Goal: Task Accomplishment & Management: Complete application form

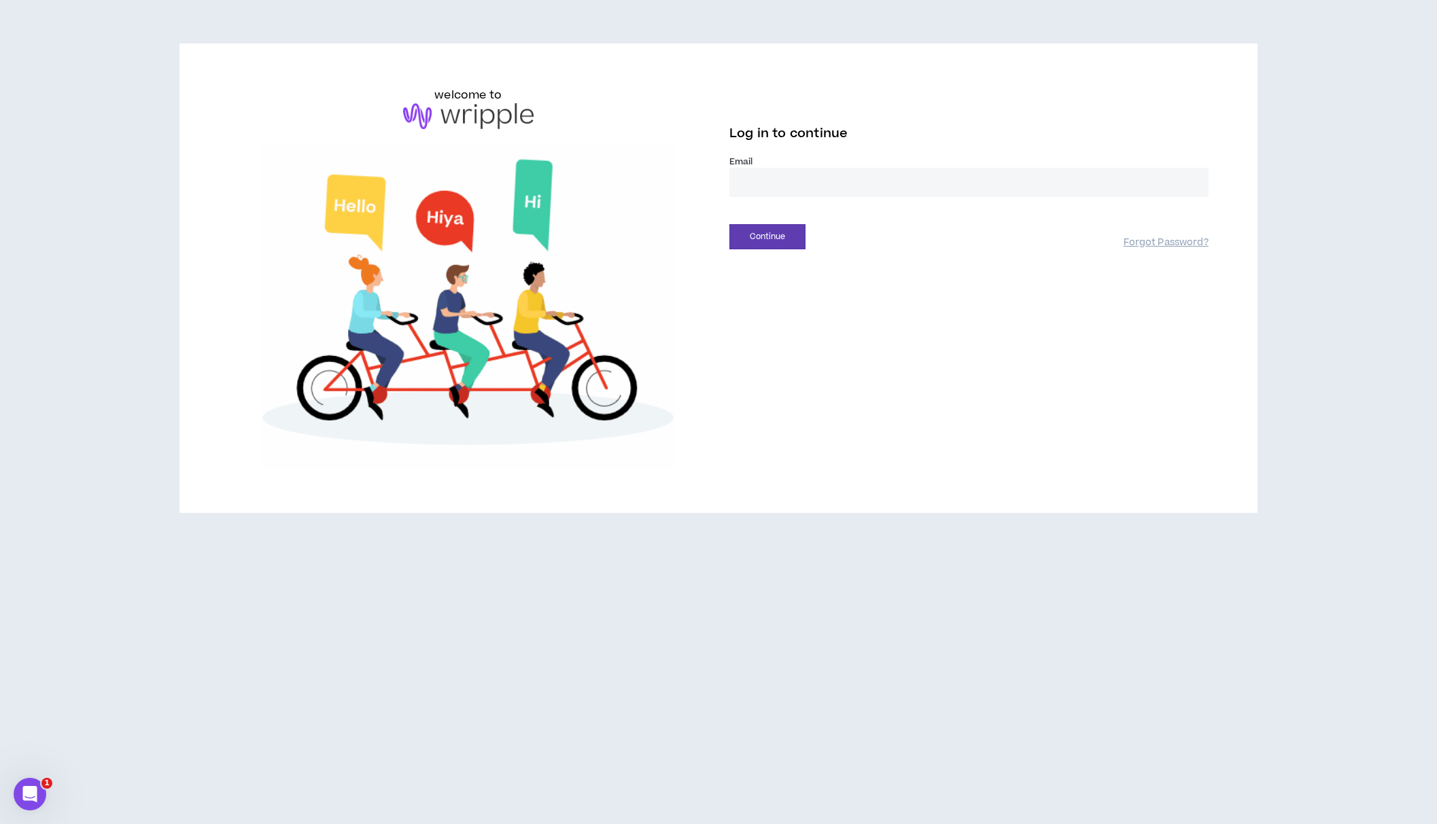
click at [993, 192] on input "email" at bounding box center [968, 182] width 479 height 29
type input "**********"
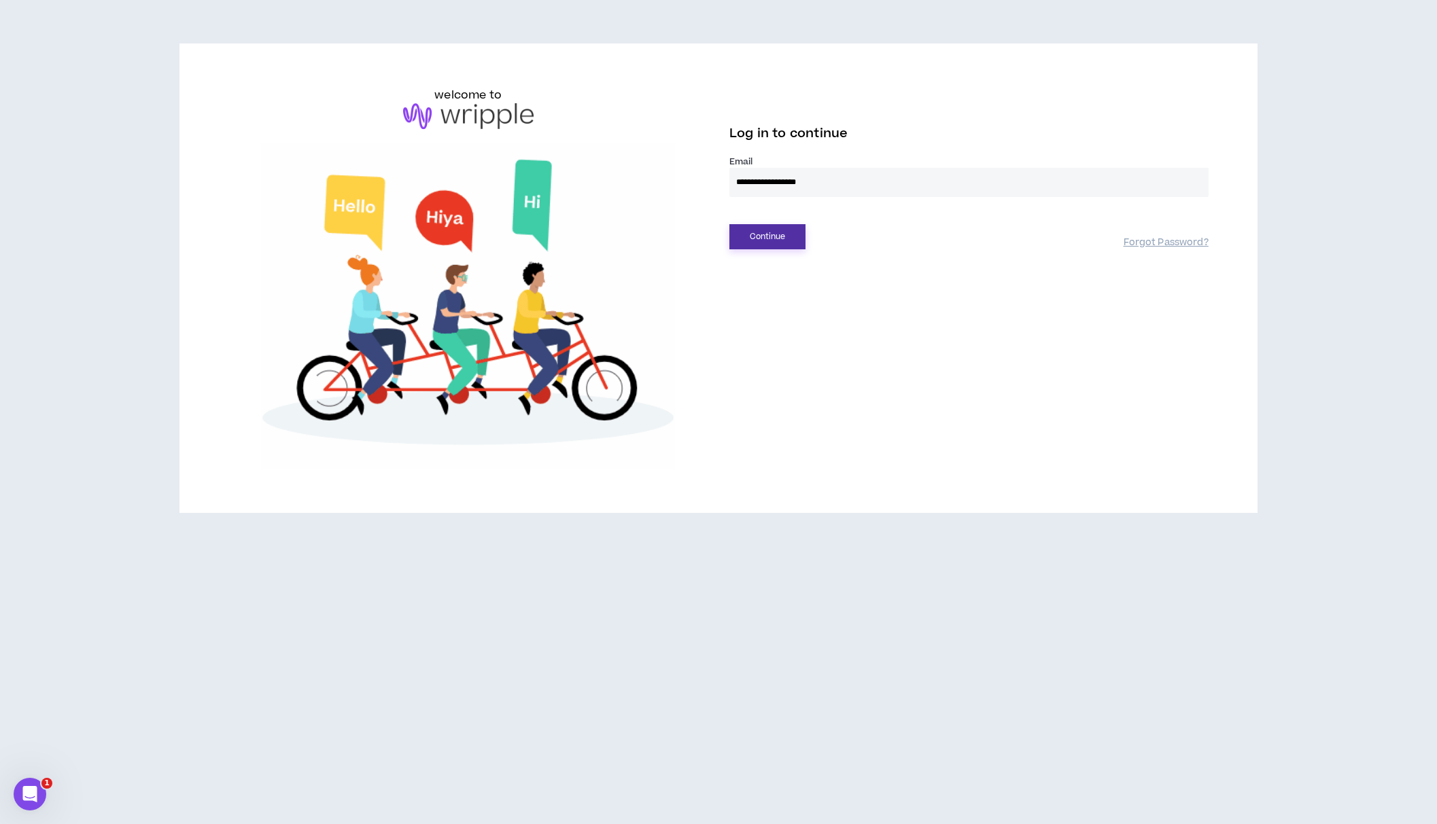
drag, startPoint x: 794, startPoint y: 221, endPoint x: 789, endPoint y: 230, distance: 10.6
click at [794, 221] on div "Continue Forgot Password?" at bounding box center [968, 232] width 479 height 35
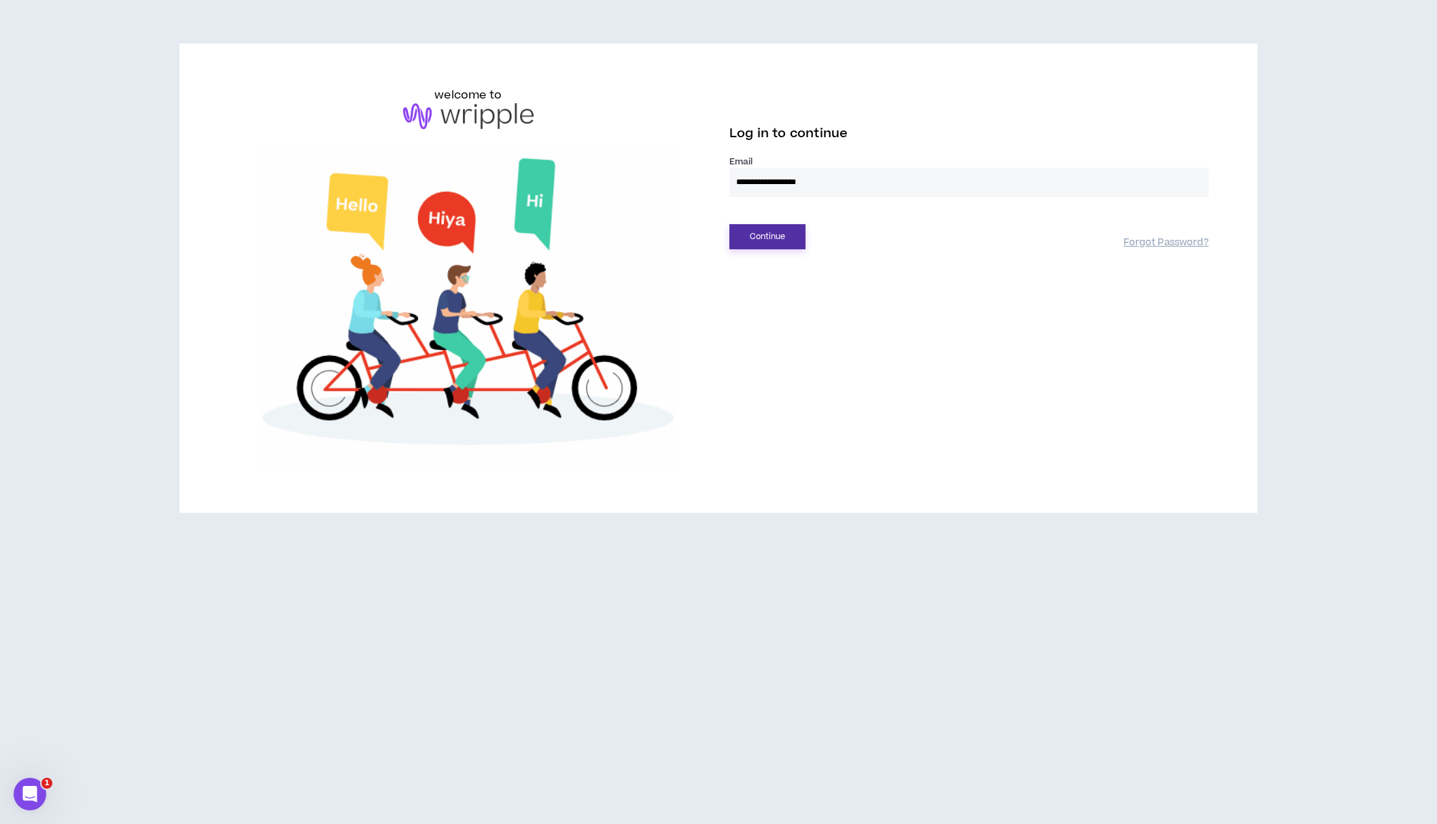
click at [788, 233] on button "Continue" at bounding box center [767, 236] width 76 height 25
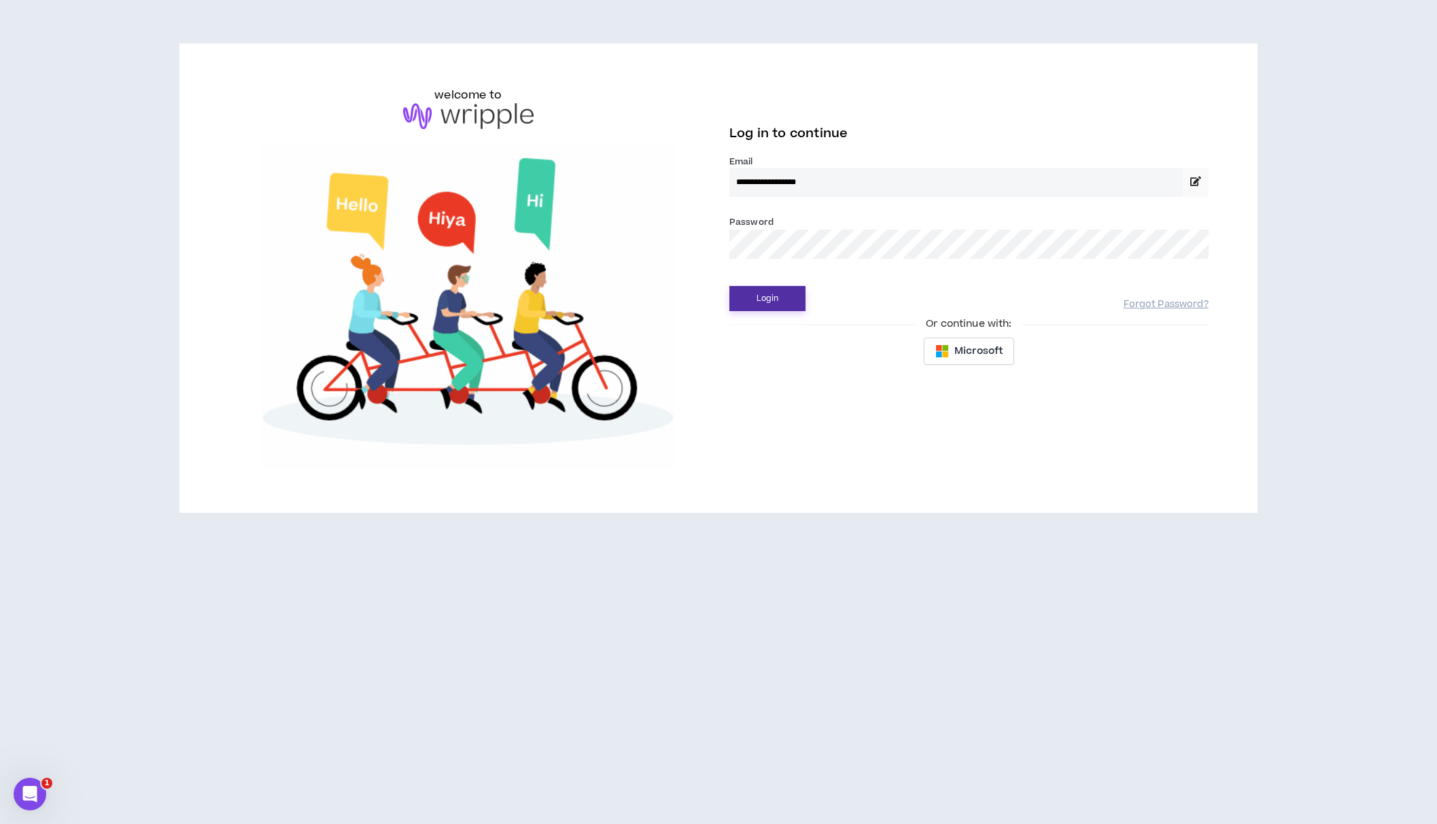
click at [778, 298] on button "Login" at bounding box center [767, 298] width 76 height 25
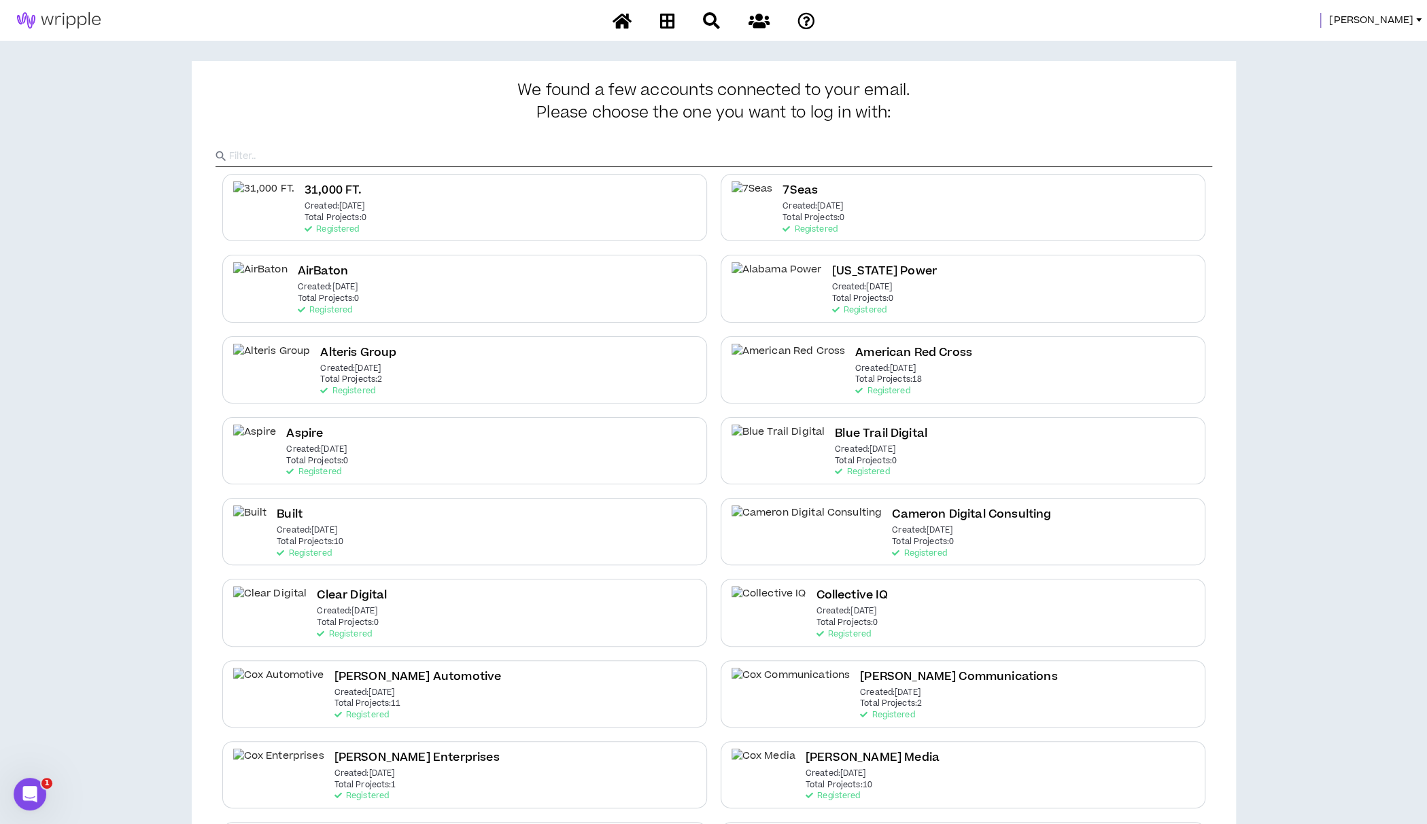
click at [1384, 20] on span "[PERSON_NAME]" at bounding box center [1371, 20] width 84 height 15
click at [1332, 47] on link "System Admin Portal" at bounding box center [1356, 46] width 123 height 20
click at [640, 145] on div at bounding box center [713, 144] width 996 height 45
click at [641, 152] on input "text" at bounding box center [720, 156] width 983 height 20
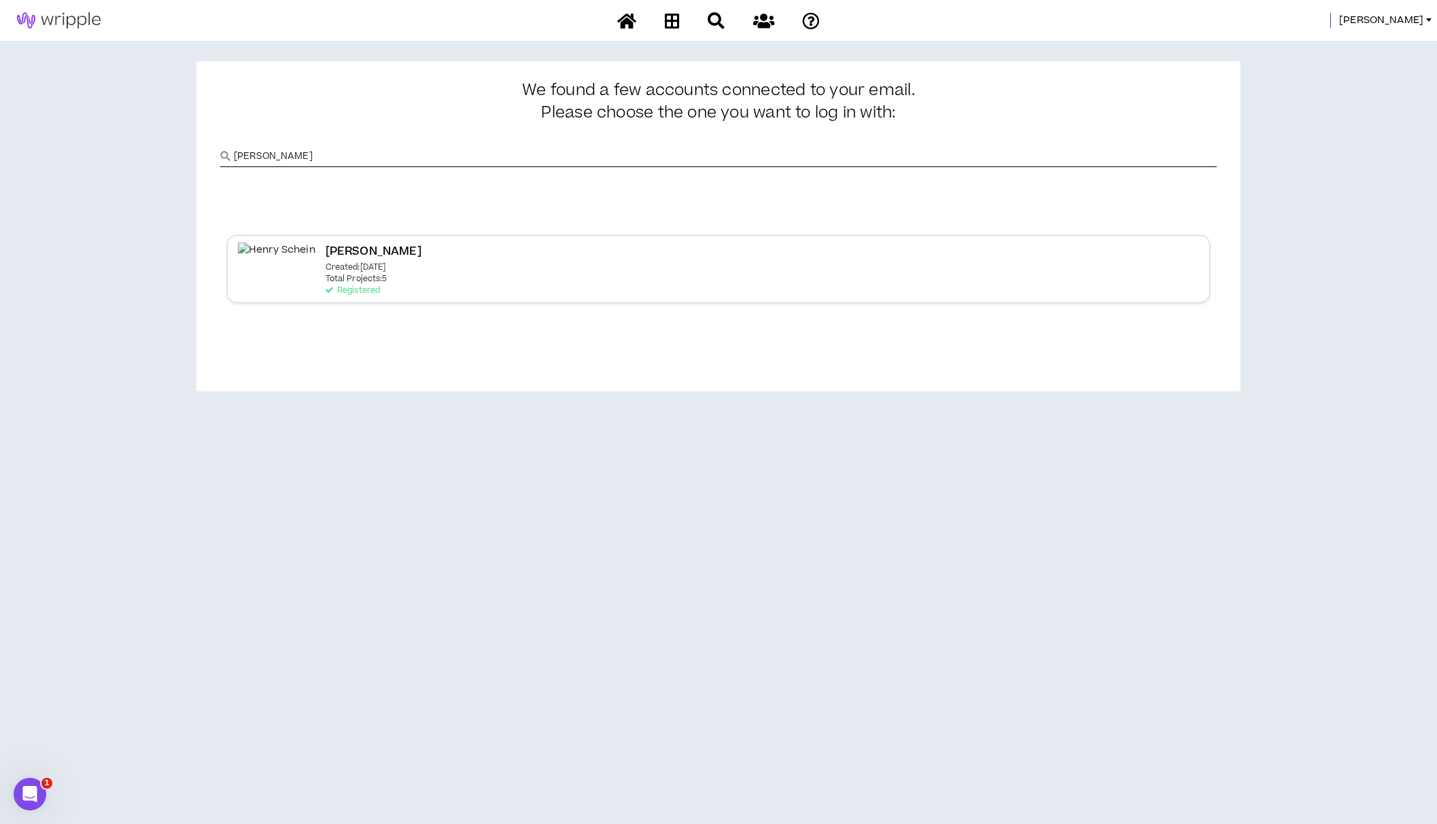
type input "[PERSON_NAME]"
click at [631, 264] on div "[PERSON_NAME] Created: [DATE] Total Projects: 5 Registered" at bounding box center [718, 268] width 983 height 67
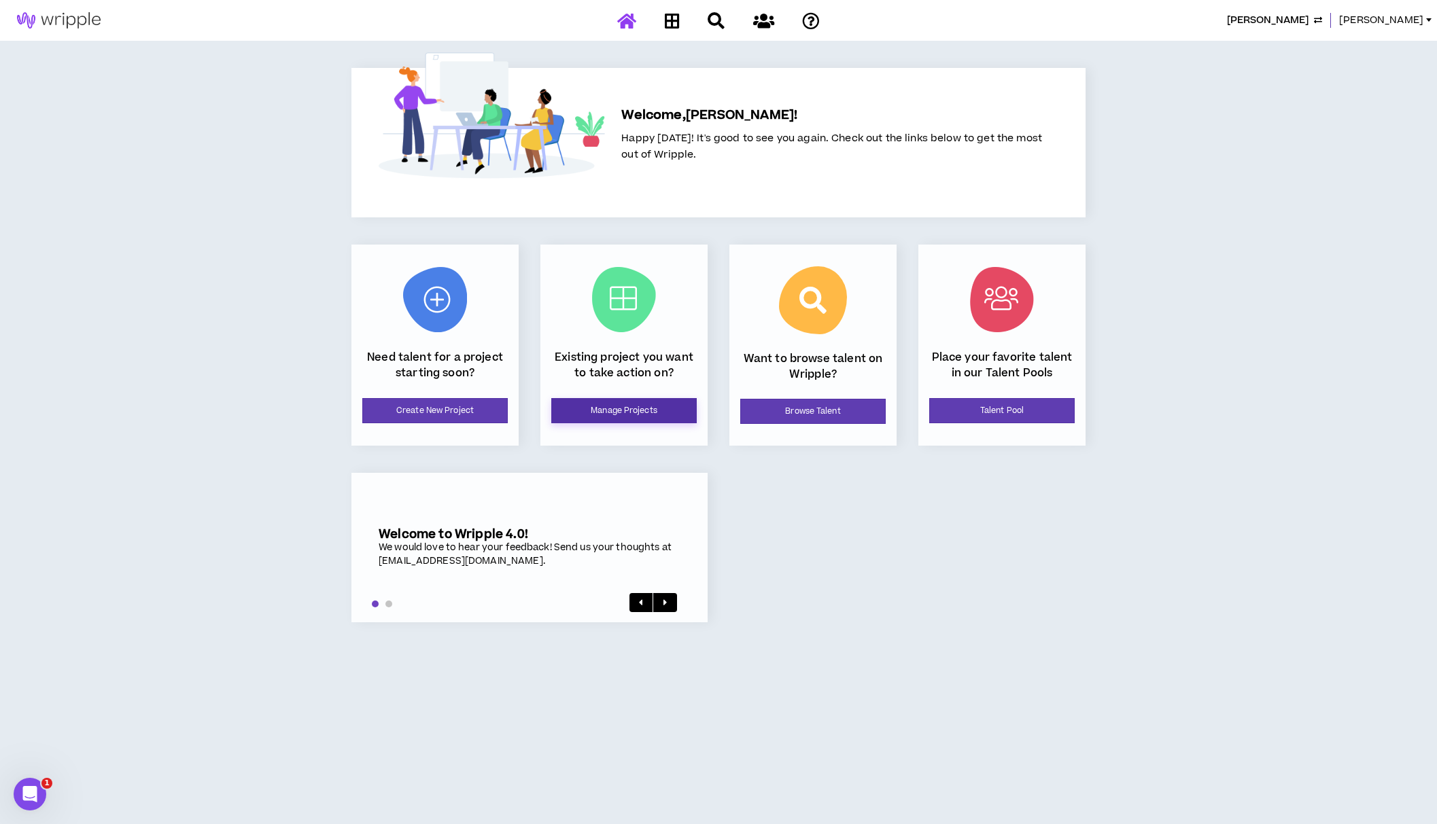
click at [587, 414] on link "Manage Projects" at bounding box center [623, 410] width 145 height 25
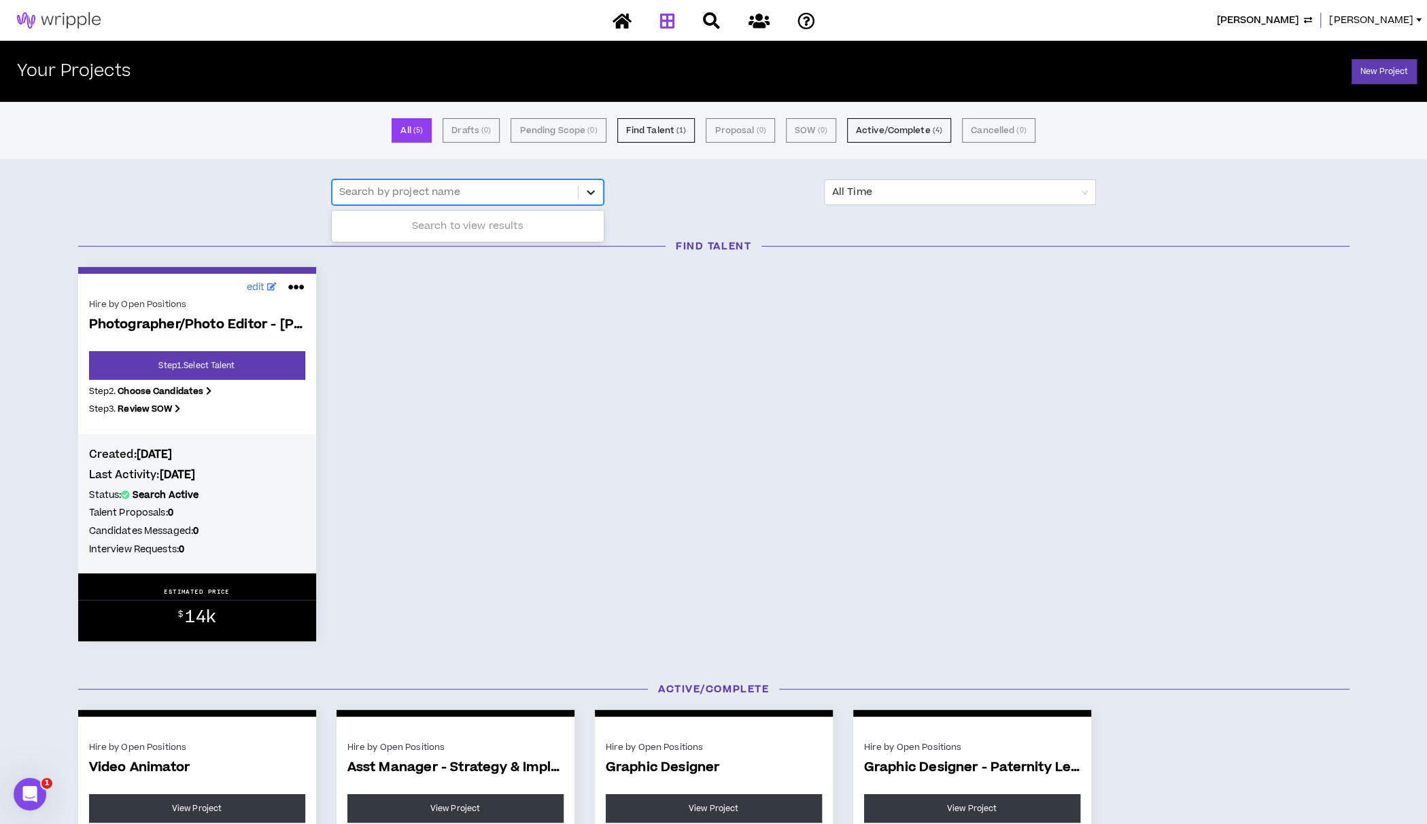
click at [593, 194] on icon at bounding box center [591, 193] width 14 height 14
click at [593, 190] on icon at bounding box center [591, 193] width 14 height 14
click at [917, 392] on div "edit Hire by Open Positions Photographer/Photo Editor - [PERSON_NAME], [GEOGRAP…" at bounding box center [713, 454] width 1291 height 375
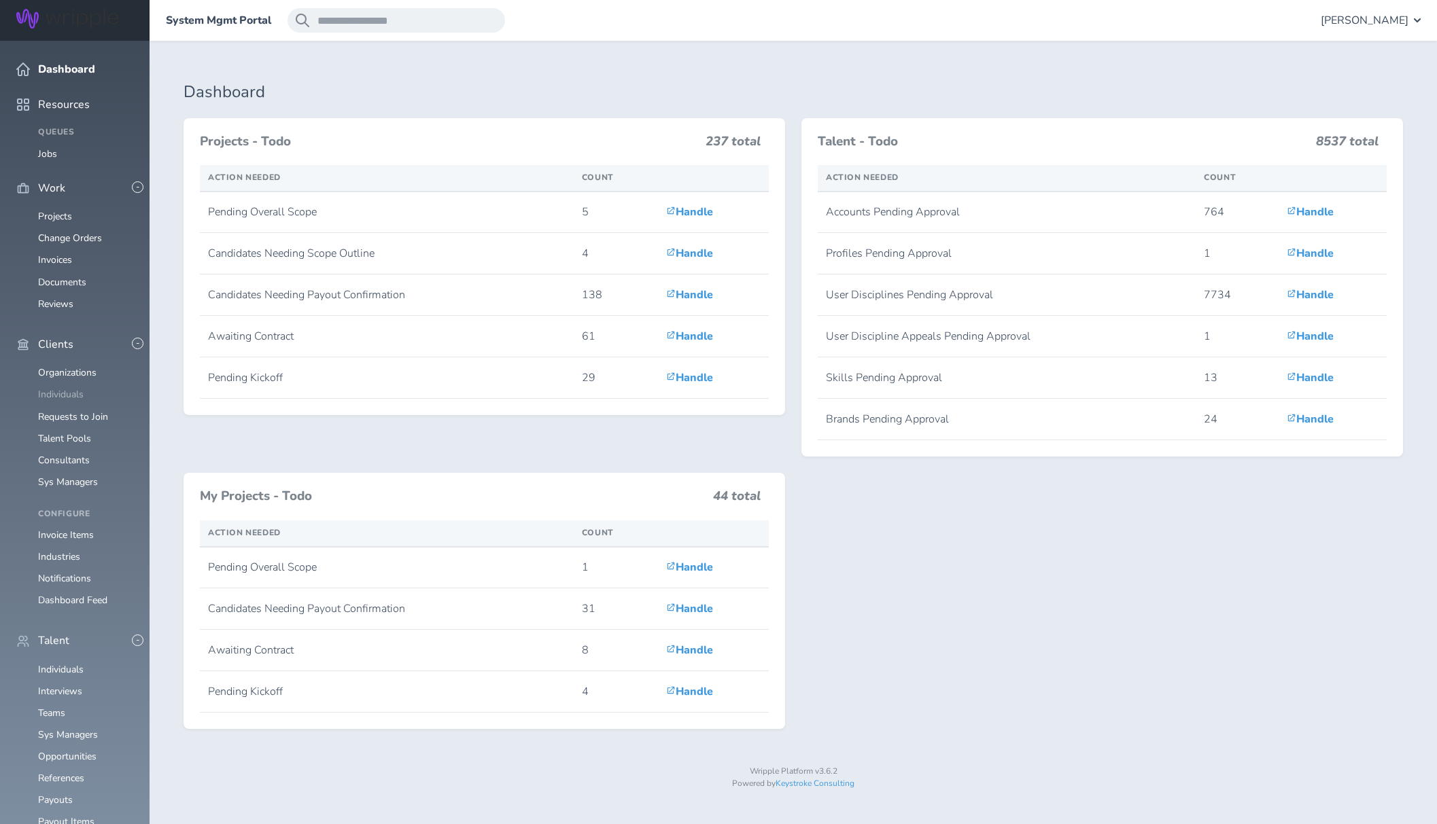
click at [66, 388] on link "Individuals" at bounding box center [61, 394] width 46 height 13
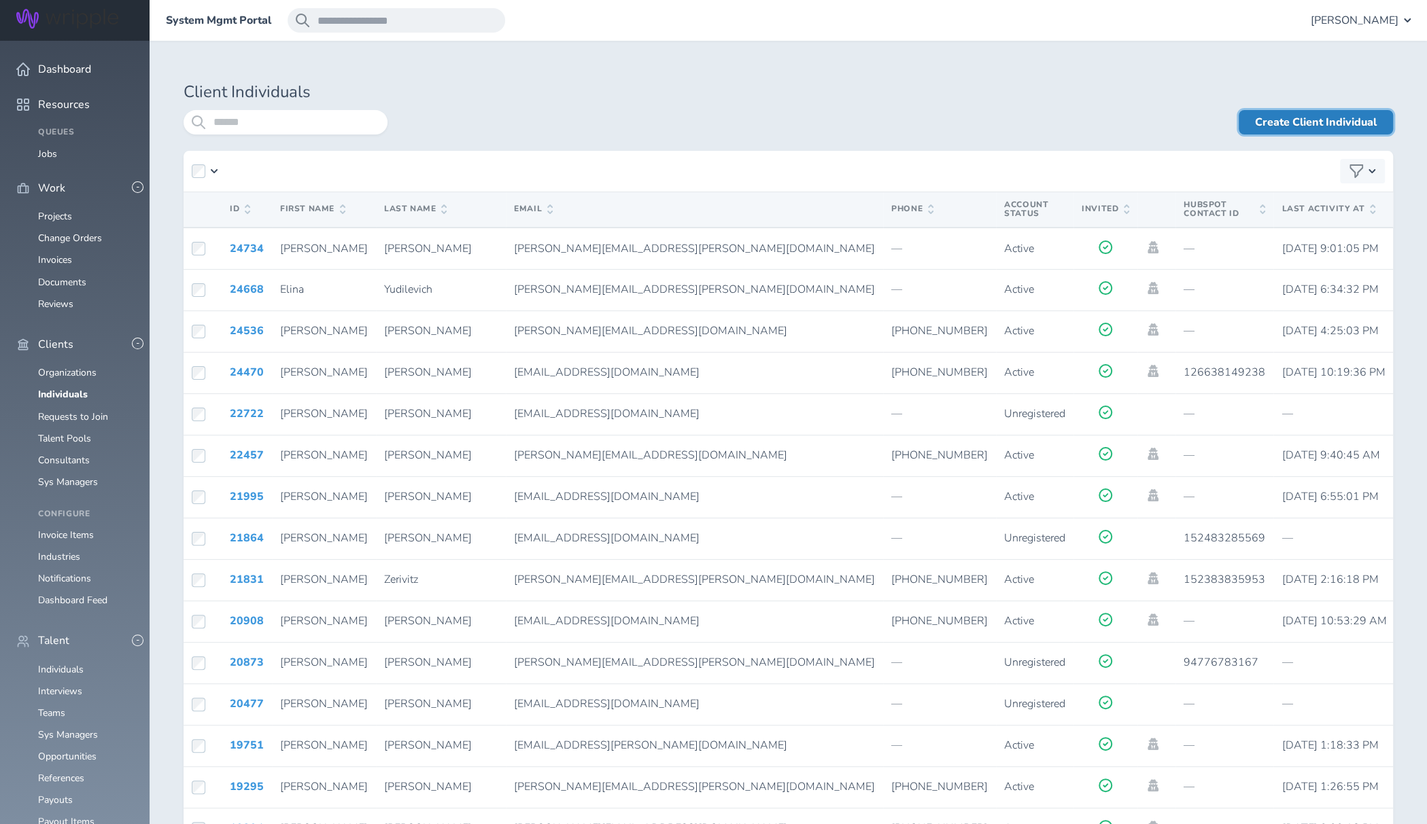
click at [1296, 118] on link "Create Client Individual" at bounding box center [1315, 122] width 154 height 24
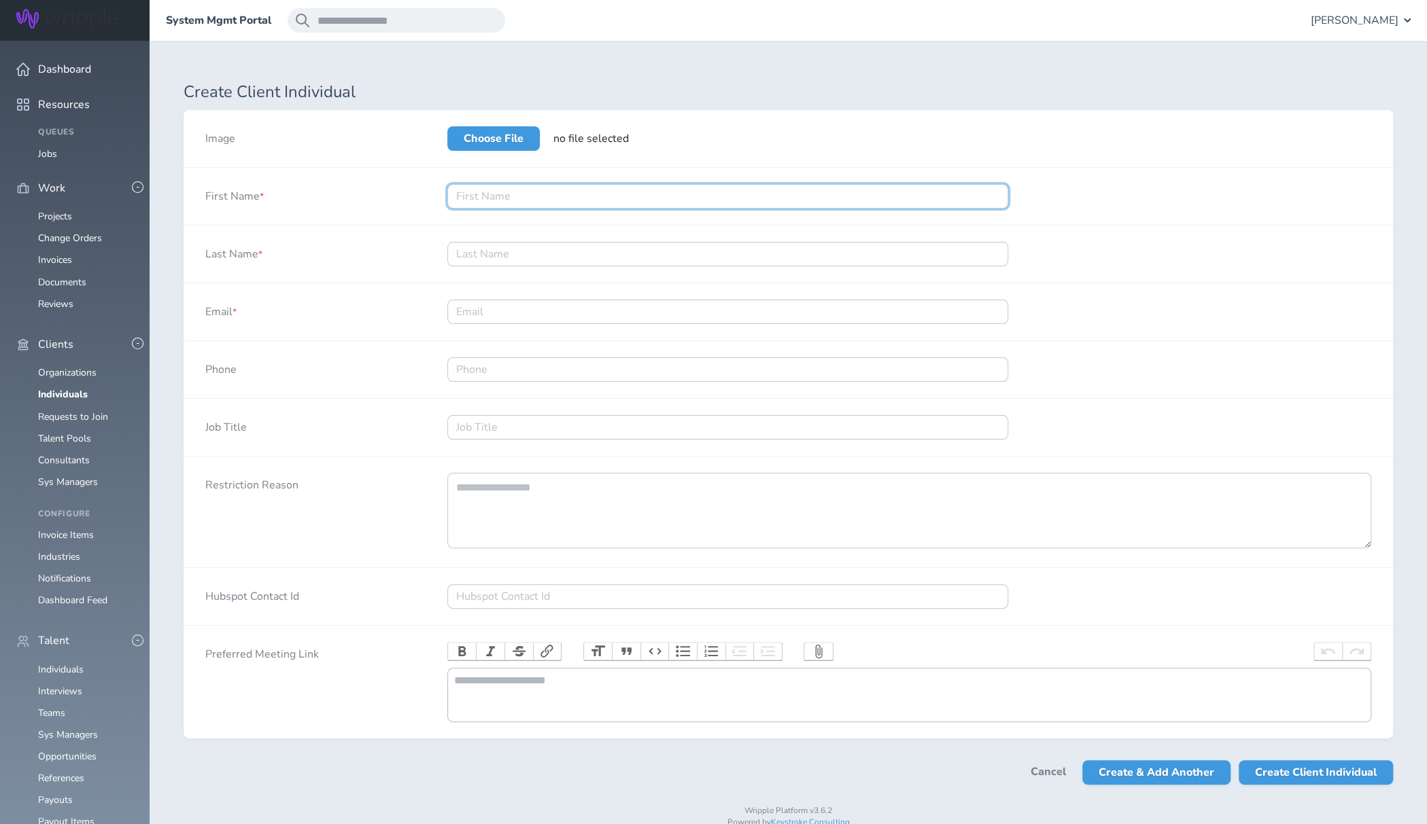
click at [927, 199] on input "First Name *" at bounding box center [727, 196] width 561 height 24
type input "Joe"
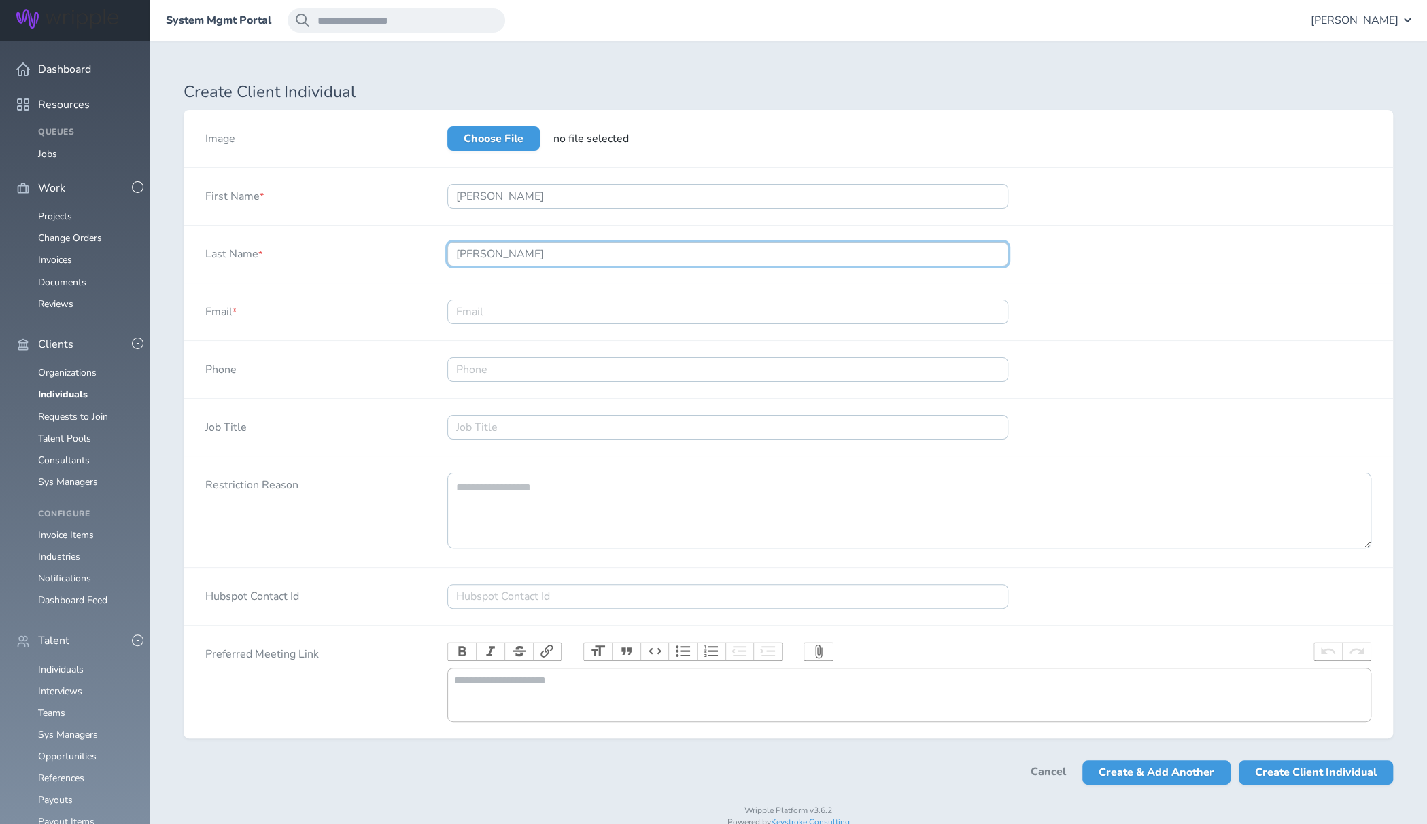
type input "Savino"
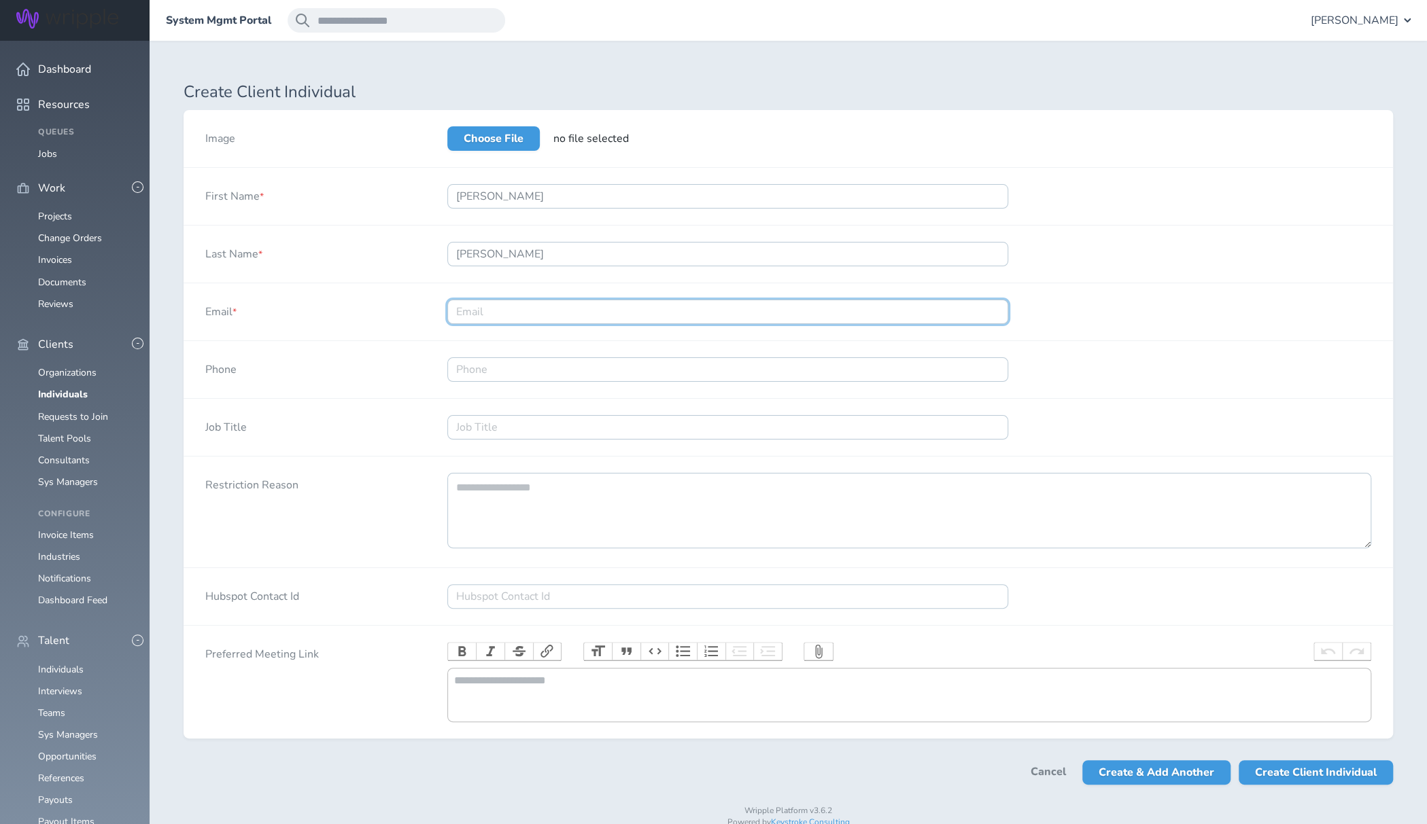
paste input "Joe.Savino@henryschein.com"
type input "Joe.Savino@henryschein.com"
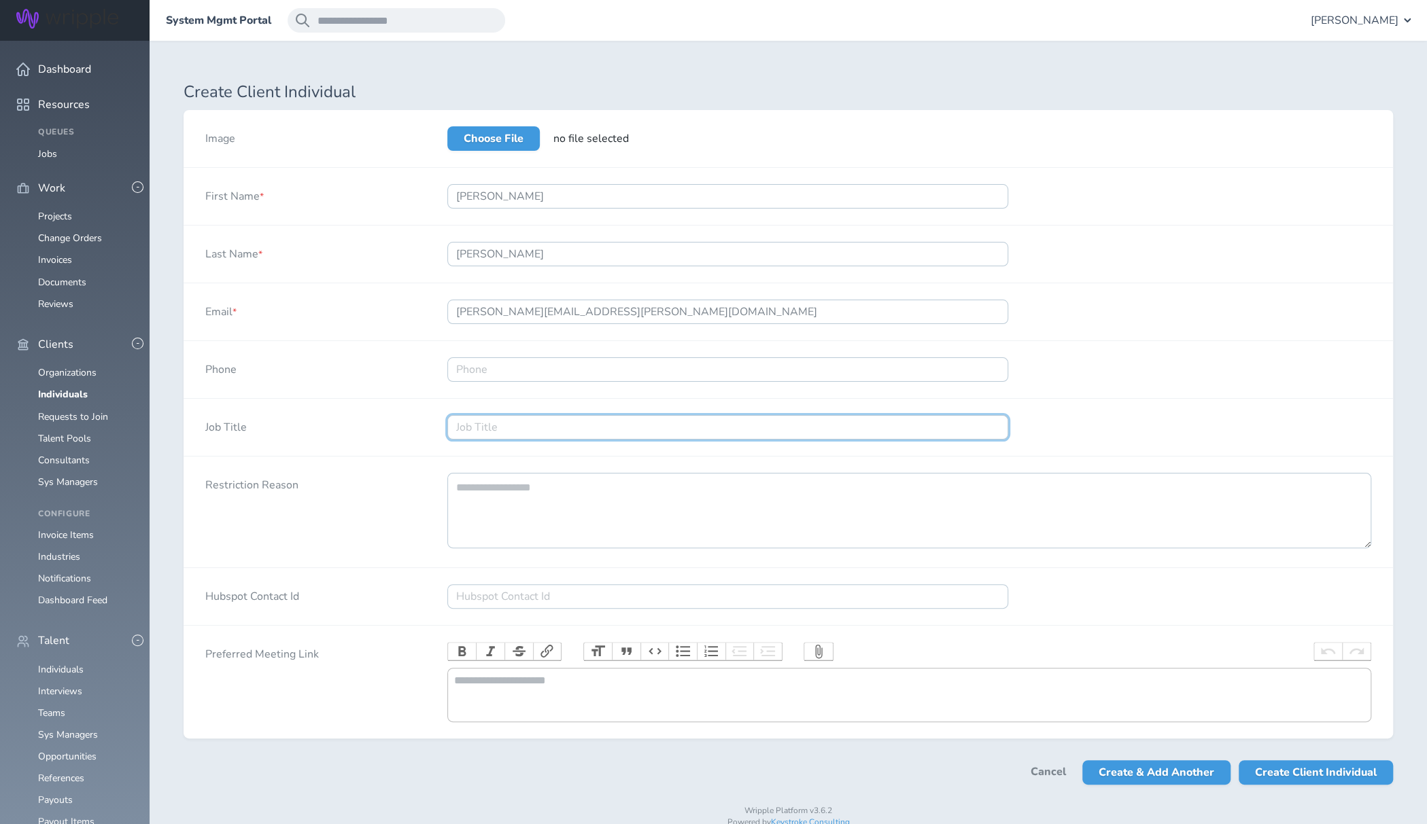
click at [667, 430] on input "Job Title" at bounding box center [727, 427] width 561 height 24
type input "Executive Director, Henry Schein Creative Group"
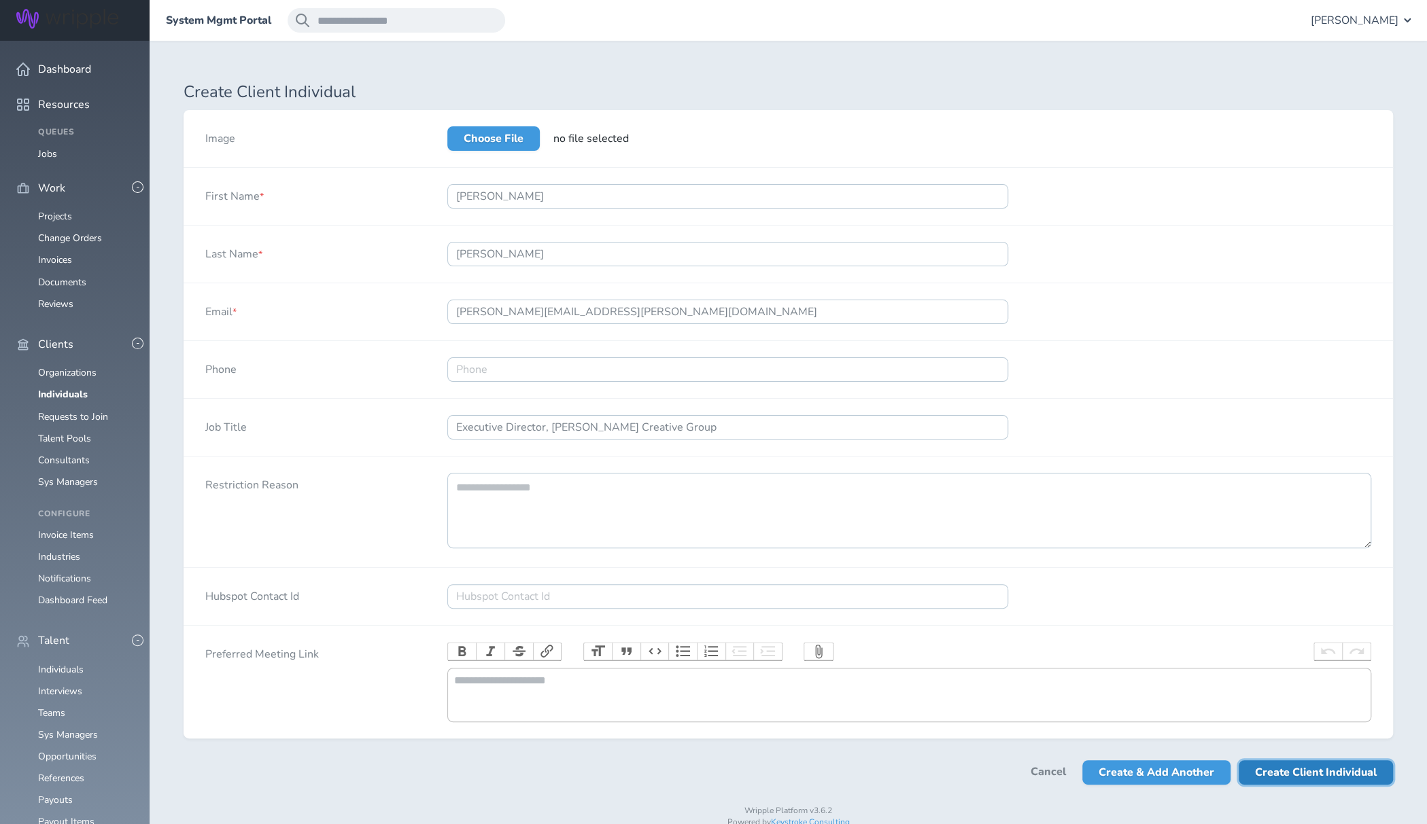
click at [1289, 778] on span "Create Client Individual" at bounding box center [1316, 773] width 122 height 24
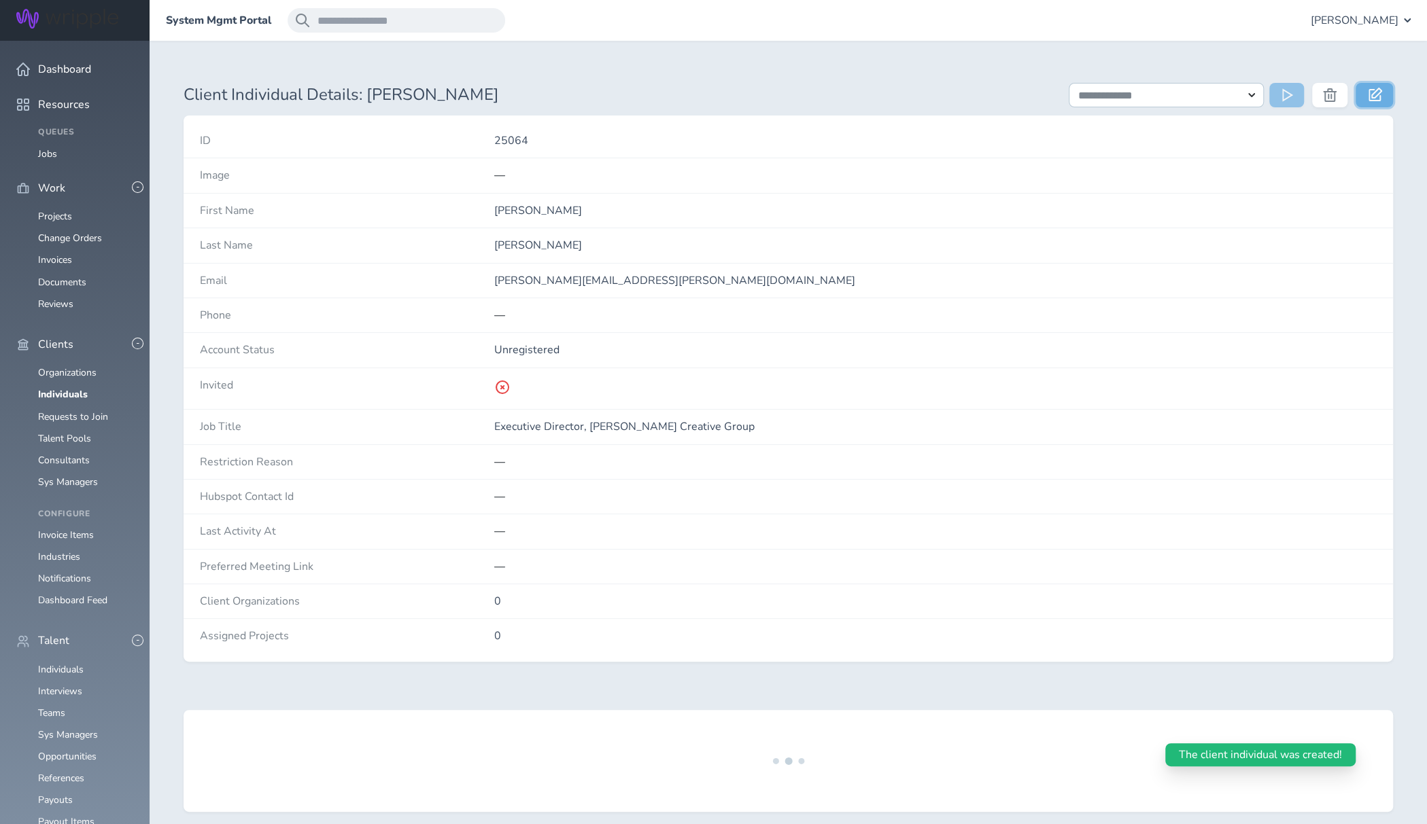
click at [1381, 96] on icon at bounding box center [1375, 95] width 14 height 14
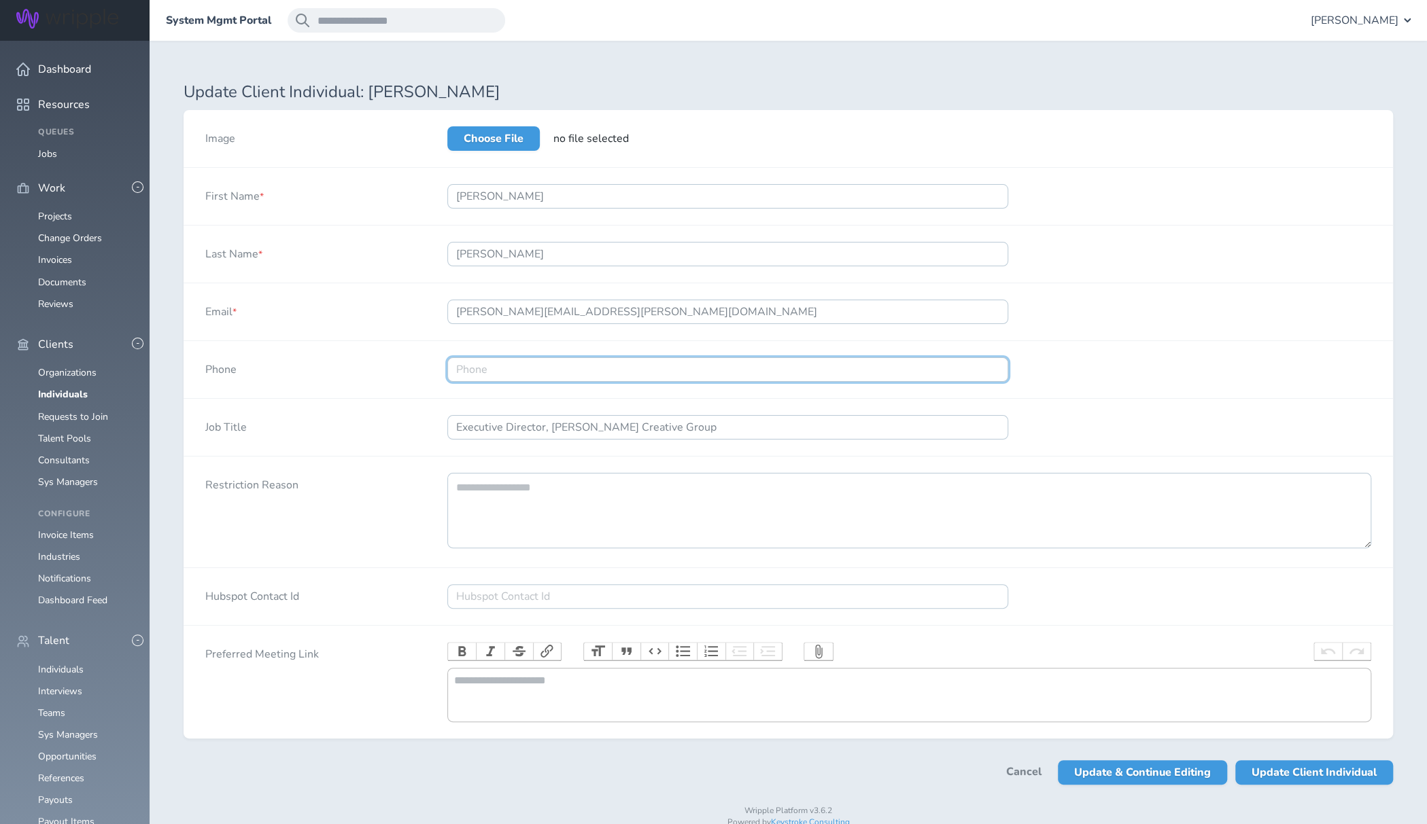
click at [612, 358] on input "Phone" at bounding box center [727, 370] width 561 height 24
type input "631-457-0360"
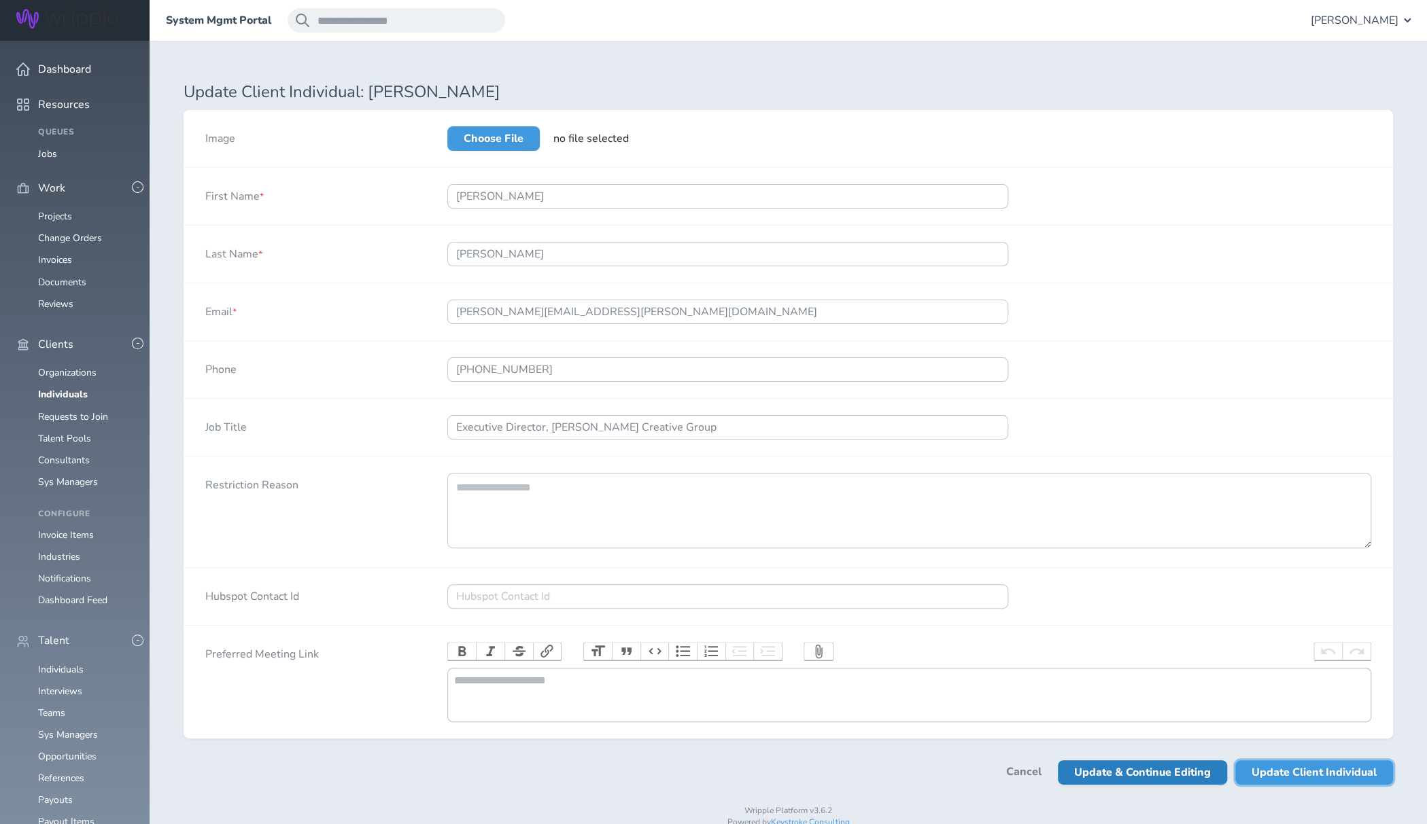
click at [1276, 785] on span "Update Client Individual" at bounding box center [1313, 773] width 125 height 24
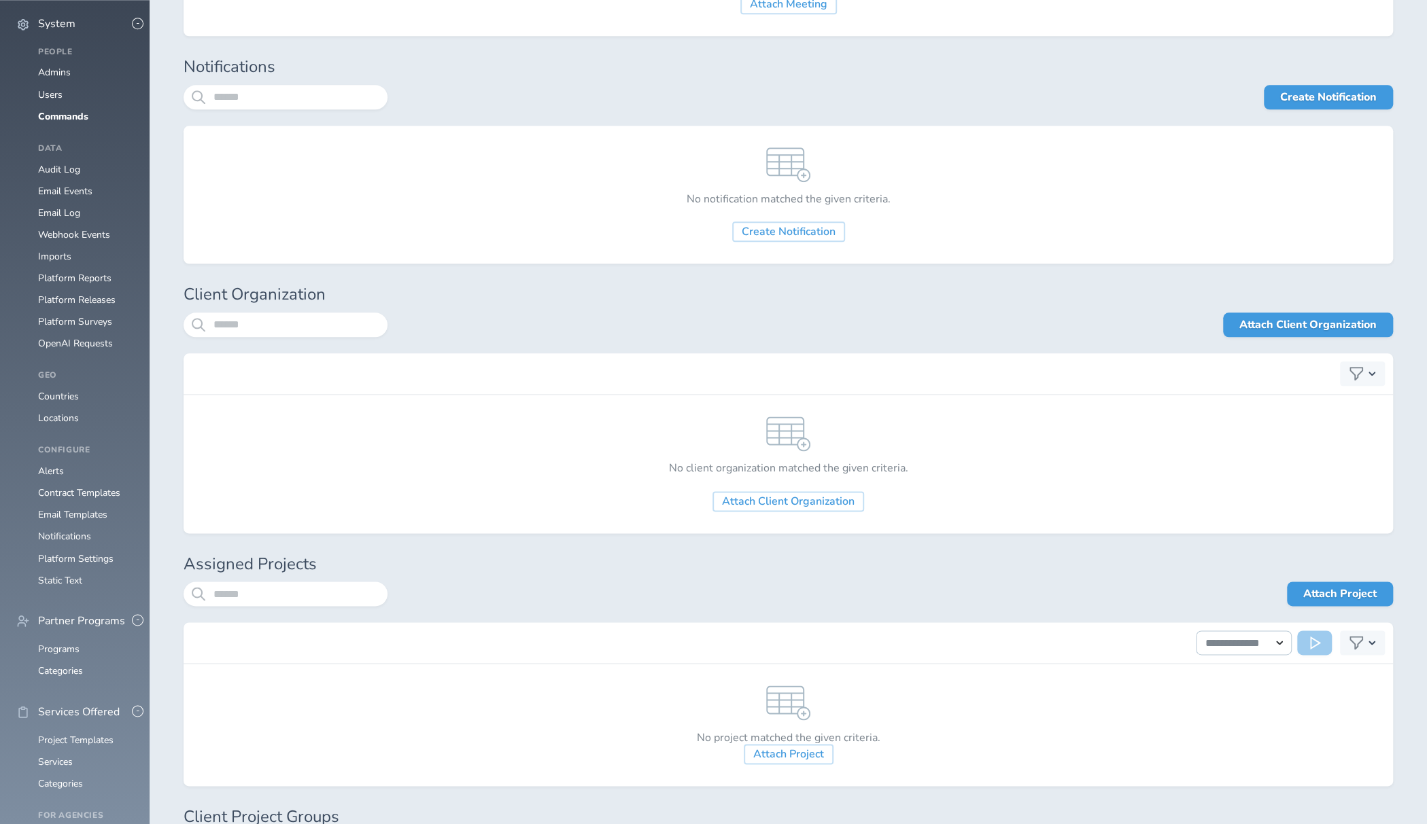
scroll to position [1214, 0]
click at [1321, 323] on link "Attach Client Organization" at bounding box center [1308, 327] width 170 height 24
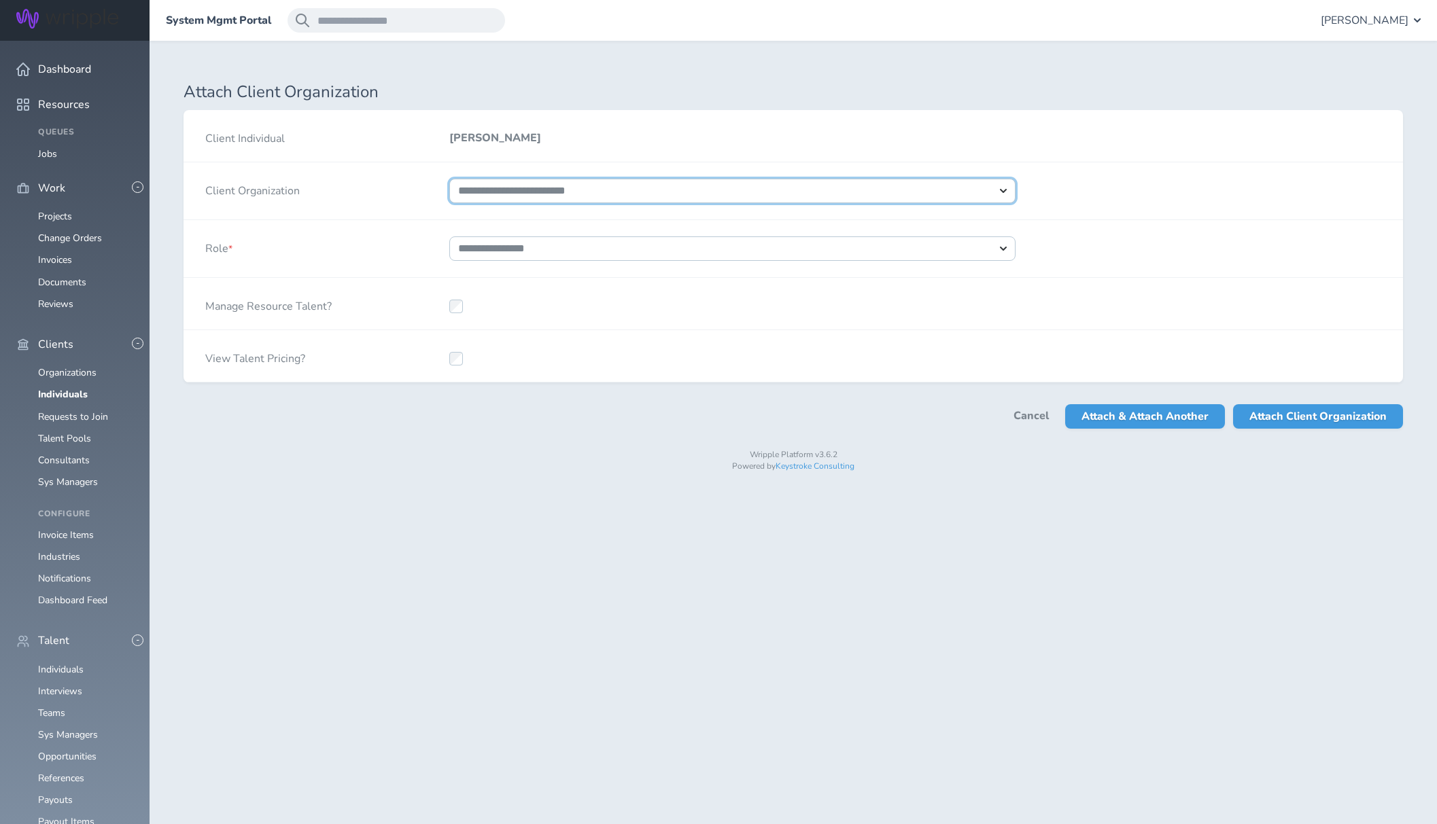
click at [707, 194] on select "**********" at bounding box center [732, 191] width 566 height 24
click at [449, 179] on select "**********" at bounding box center [732, 191] width 566 height 24
select select "****"
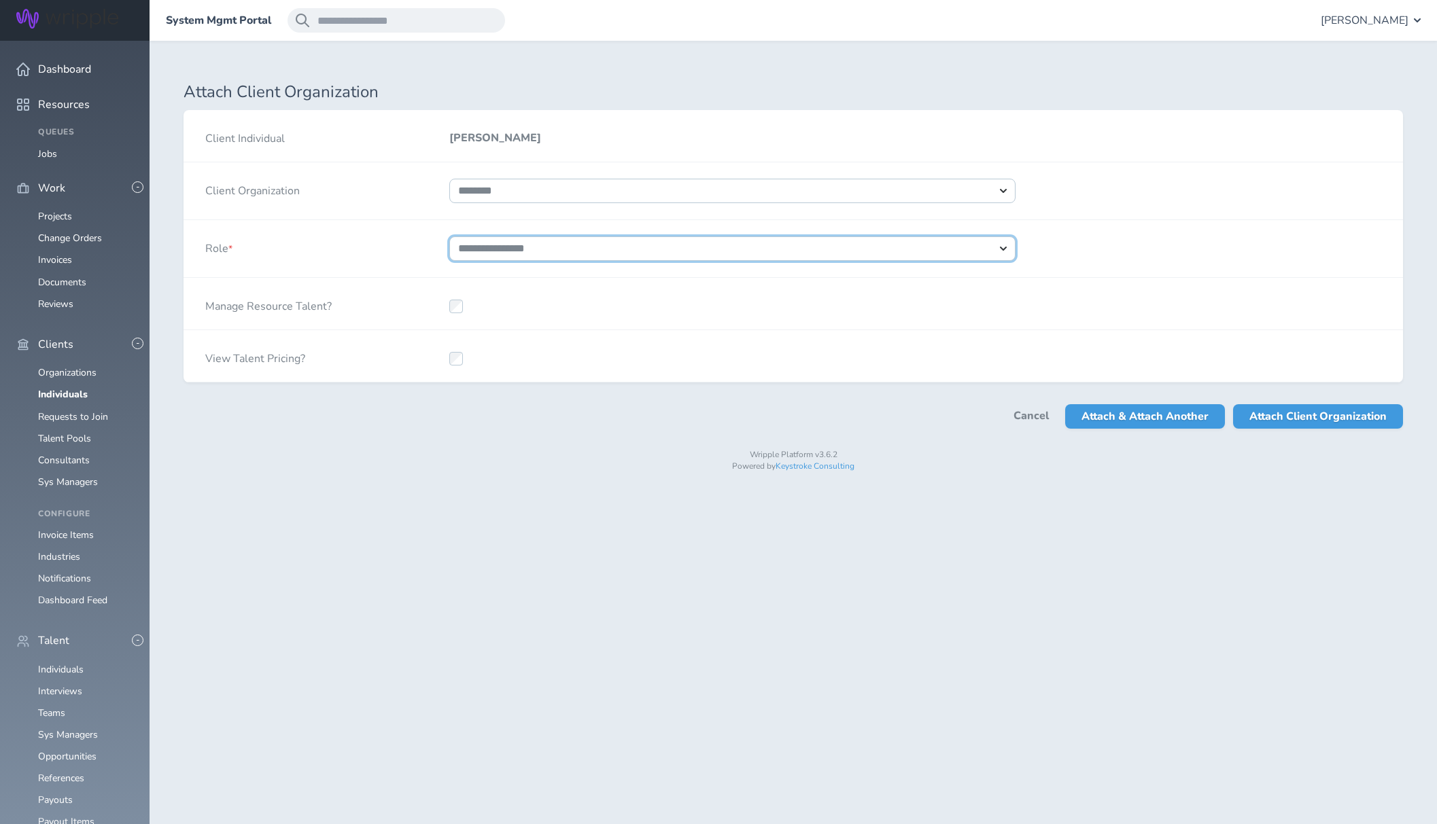
click at [496, 255] on select "**********" at bounding box center [732, 249] width 566 height 24
select select "*"
click at [449, 237] on select "**********" at bounding box center [732, 249] width 566 height 24
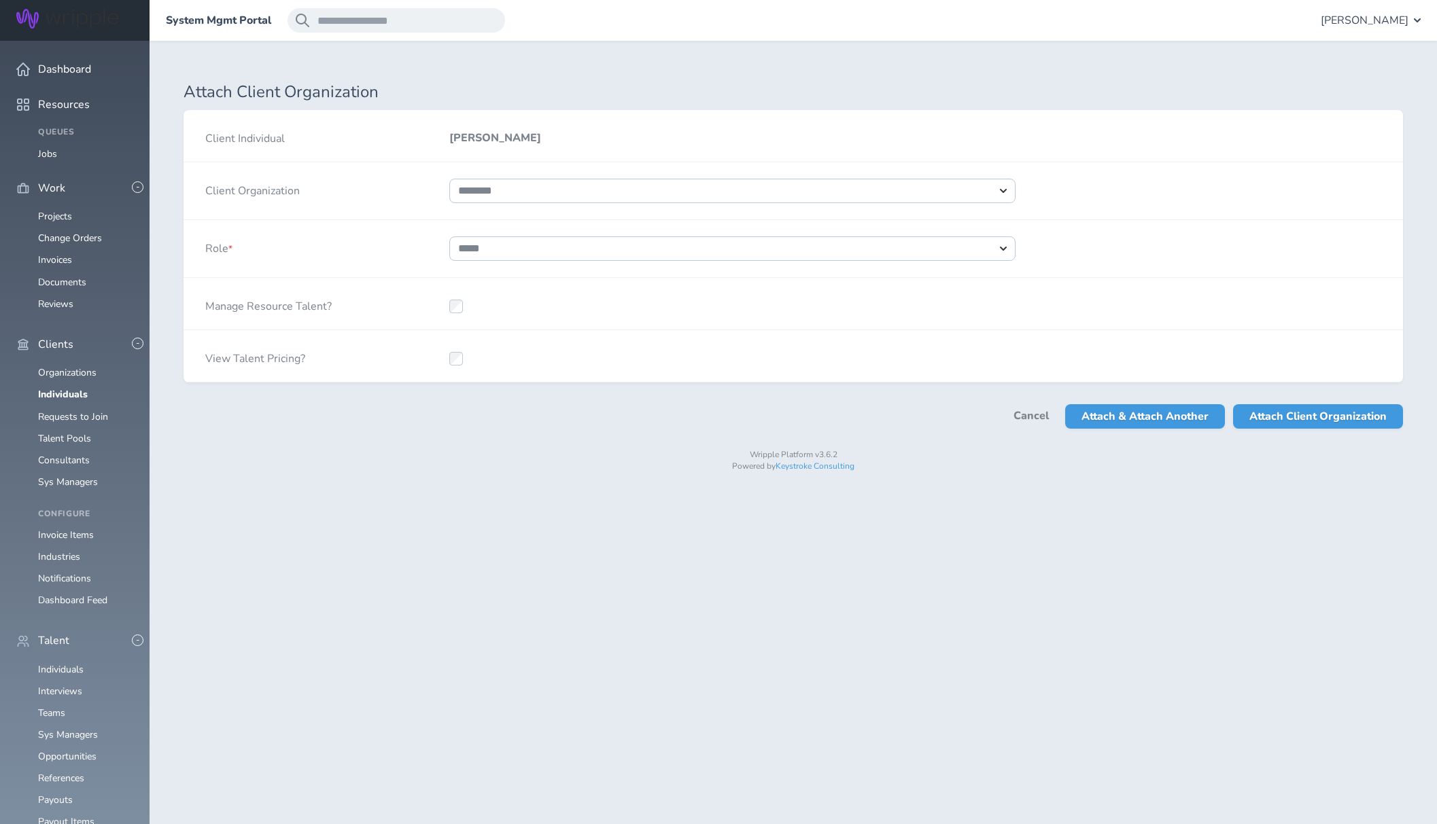
click at [465, 355] on div at bounding box center [733, 356] width 610 height 52
click at [1290, 417] on span "Attach Client Organization" at bounding box center [1317, 416] width 137 height 24
select select
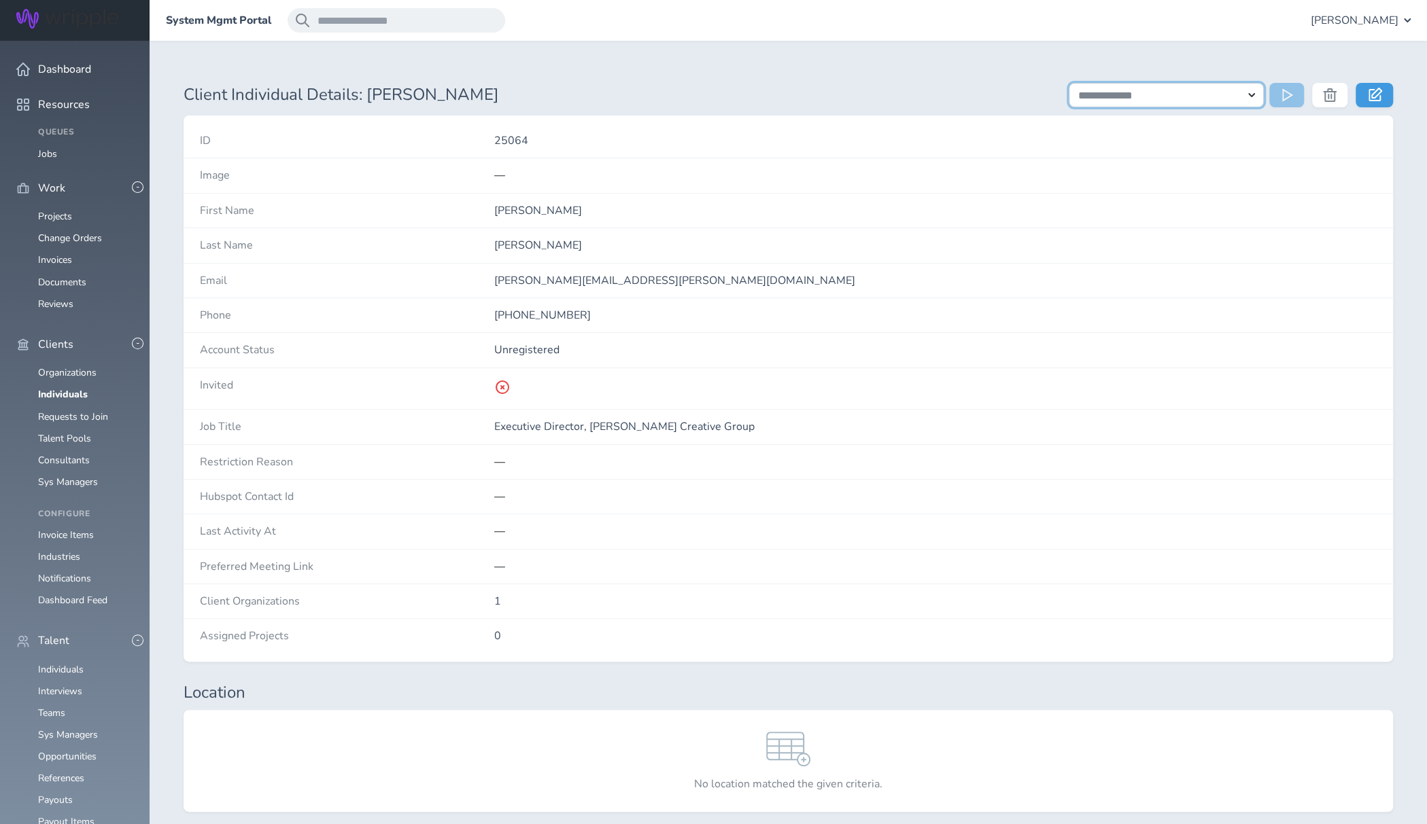
click at [1252, 95] on select "**********" at bounding box center [1165, 95] width 195 height 24
select select "**********"
click at [1068, 83] on select "**********" at bounding box center [1165, 95] width 195 height 24
click at [1288, 101] on icon at bounding box center [1289, 95] width 14 height 14
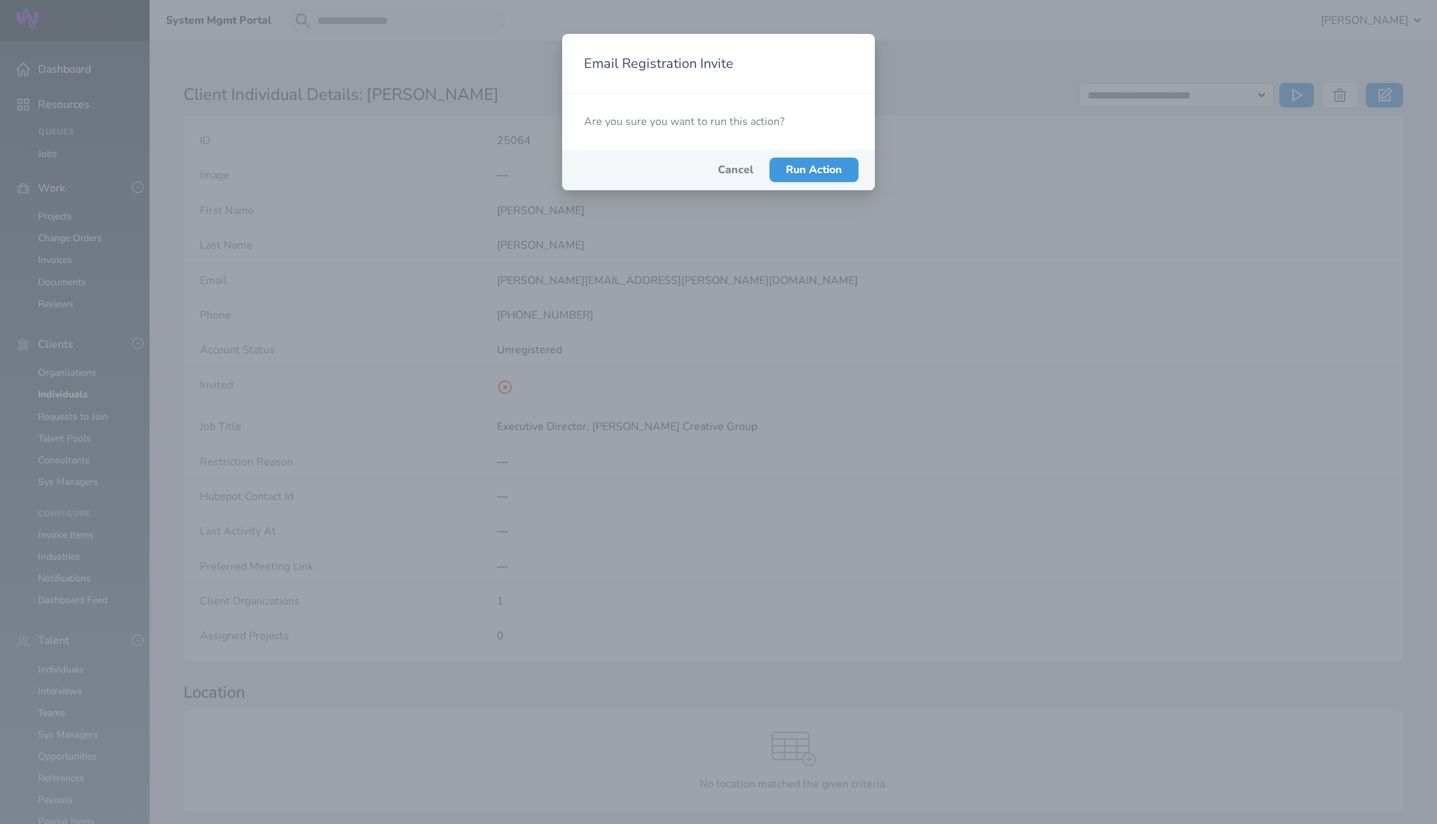
click at [848, 187] on div "Cancel Run Action" at bounding box center [718, 170] width 313 height 41
click at [840, 175] on span "Run Action" at bounding box center [814, 169] width 56 height 15
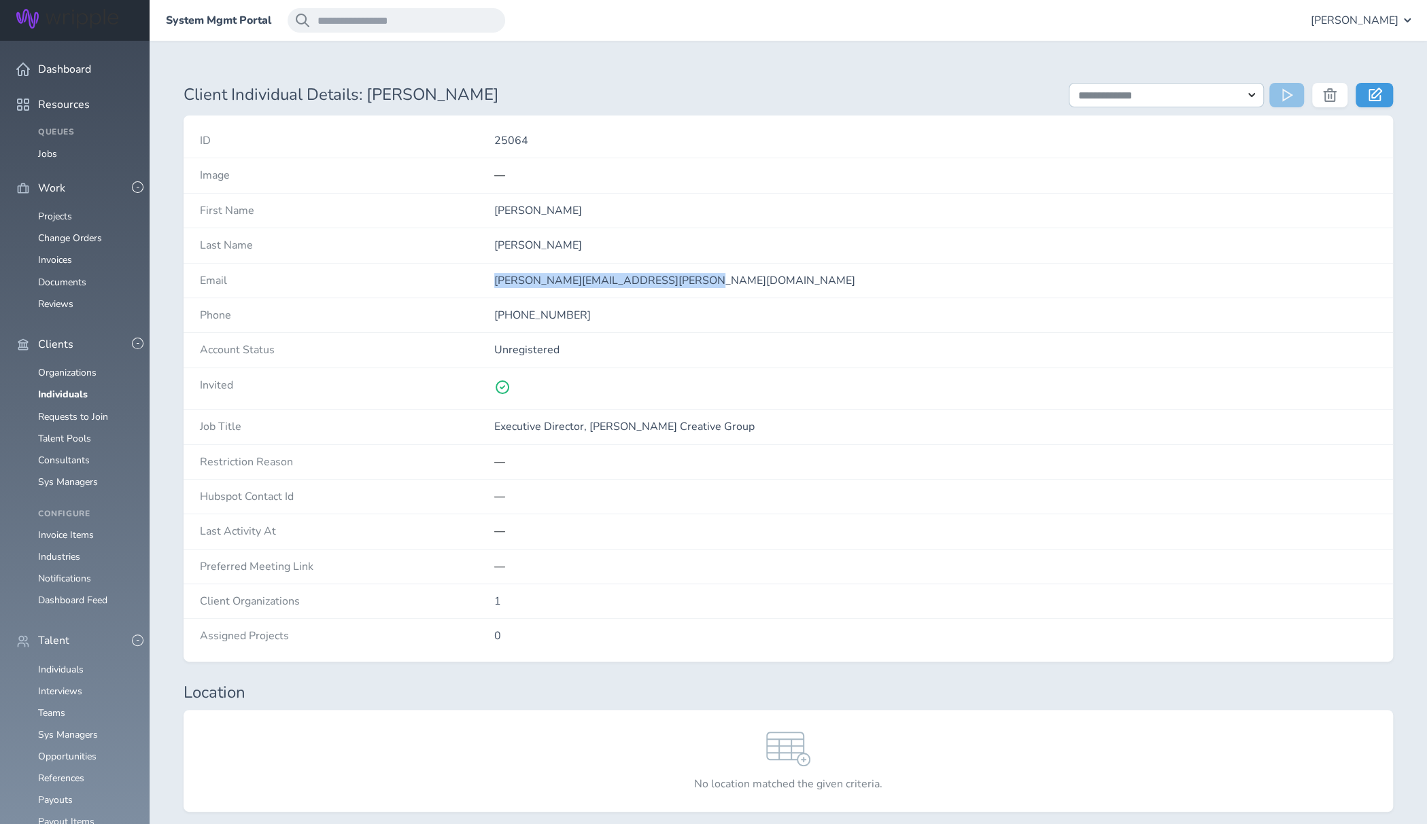
drag, startPoint x: 652, startPoint y: 275, endPoint x: 485, endPoint y: 279, distance: 167.9
click at [485, 279] on div "Email joe.savino@henryschein.com" at bounding box center [788, 281] width 1209 height 35
